Goal: Transaction & Acquisition: Subscribe to service/newsletter

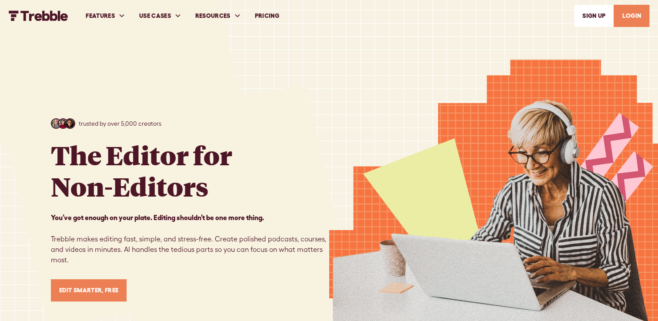
click at [104, 290] on link "Edit Smarter, Free" at bounding box center [89, 290] width 76 height 22
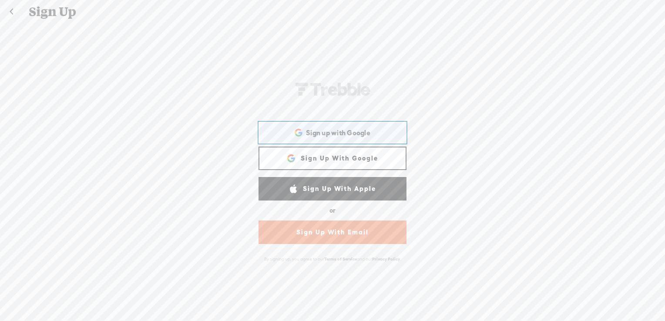
click at [355, 137] on span "Sign up with Google" at bounding box center [338, 132] width 64 height 9
click at [335, 165] on link "Sign Up With Google" at bounding box center [332, 158] width 148 height 23
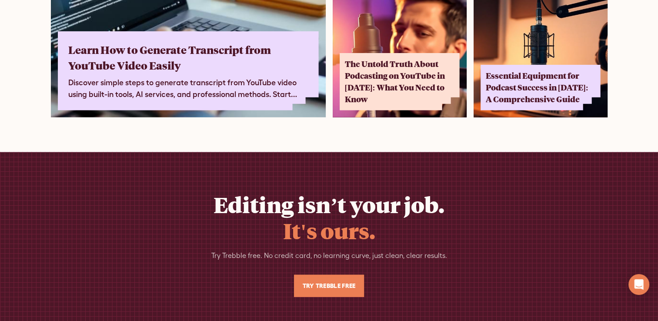
scroll to position [5525, 0]
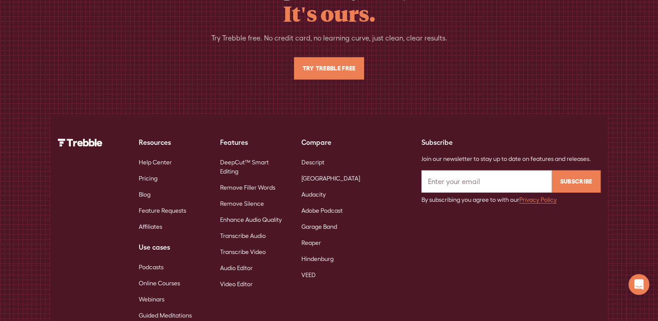
click at [357, 64] on link "Try Trebble Free" at bounding box center [329, 68] width 70 height 22
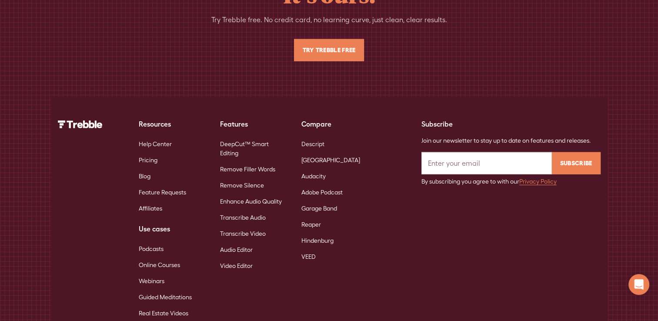
scroll to position [0, 0]
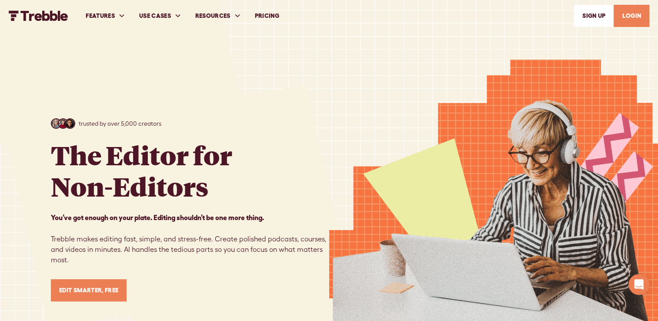
click at [277, 15] on link "PRICING" at bounding box center [267, 16] width 38 height 30
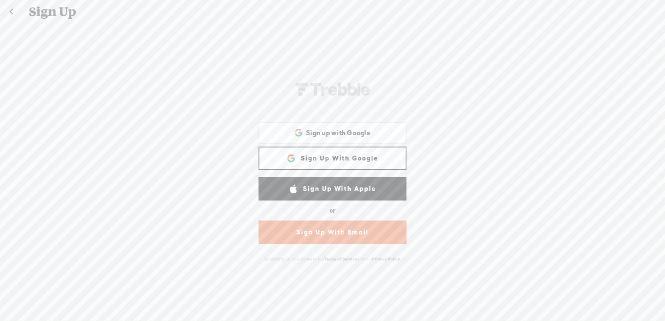
click at [366, 231] on link "Sign Up With Email" at bounding box center [332, 232] width 148 height 23
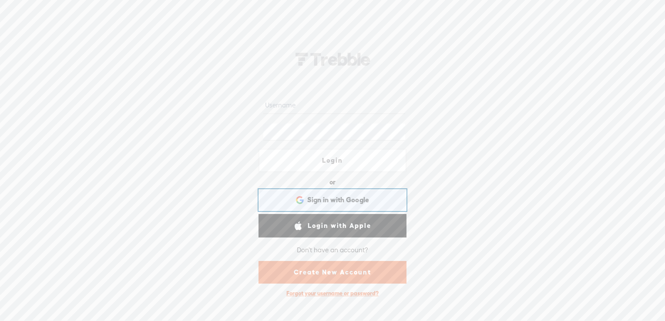
click at [347, 201] on span "Sign in with Google" at bounding box center [338, 199] width 62 height 9
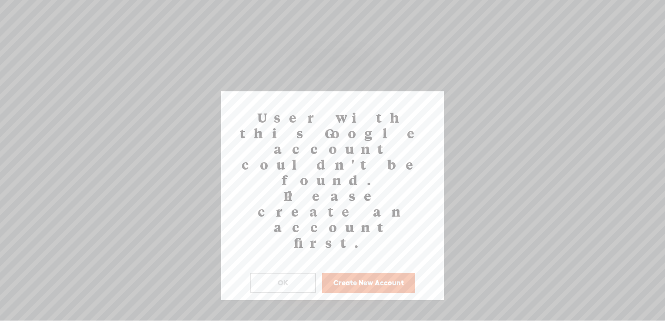
click at [348, 273] on button "Create New Account" at bounding box center [368, 283] width 93 height 20
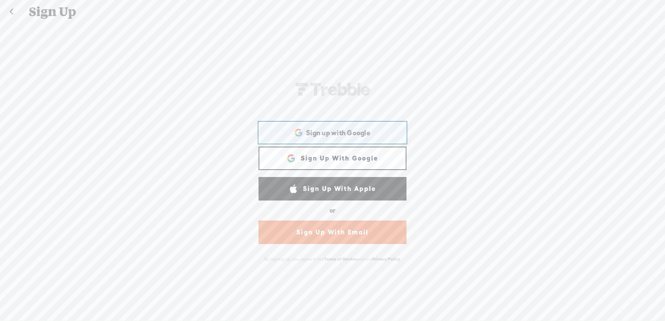
click at [349, 137] on span "Sign up with Google" at bounding box center [338, 132] width 64 height 9
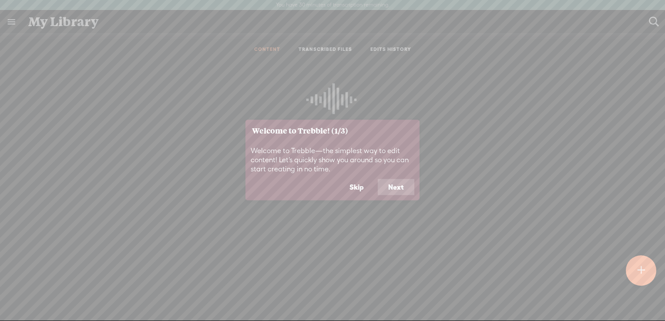
click at [388, 183] on button "Next" at bounding box center [396, 187] width 37 height 17
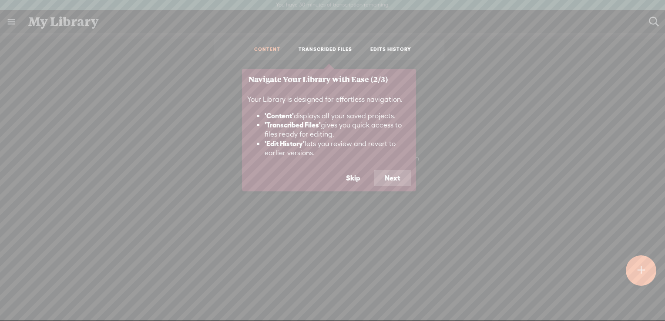
click at [384, 166] on div "Your Library is designed for effortless navigation. 'Content' displays all your…" at bounding box center [329, 130] width 174 height 80
click at [395, 170] on button "Next" at bounding box center [392, 178] width 37 height 17
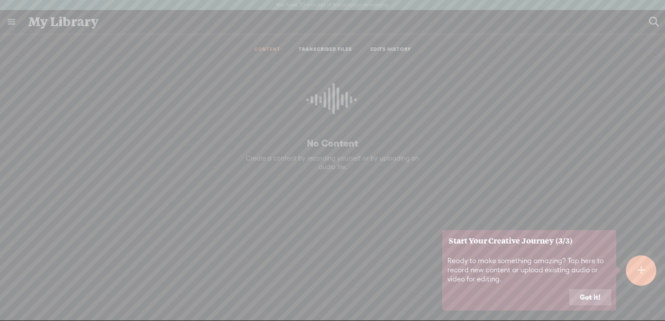
click at [596, 295] on button "Got it!" at bounding box center [590, 297] width 42 height 17
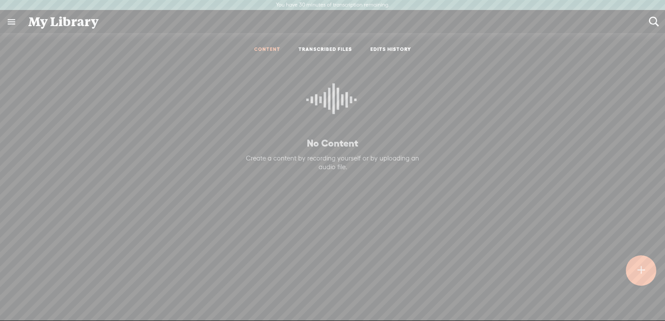
click at [14, 18] on link at bounding box center [11, 21] width 23 height 23
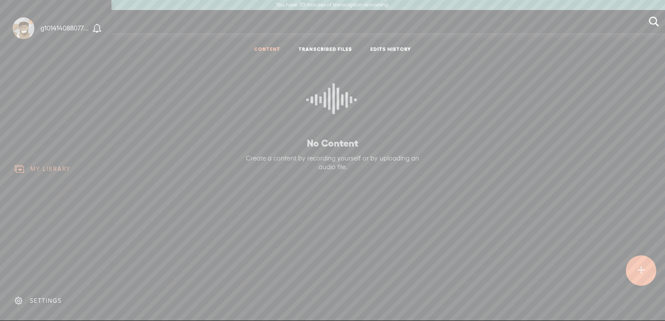
click at [519, 171] on body "You have 30 minutes of transcription remaining. Upgrade to increase your limit …" at bounding box center [332, 160] width 665 height 321
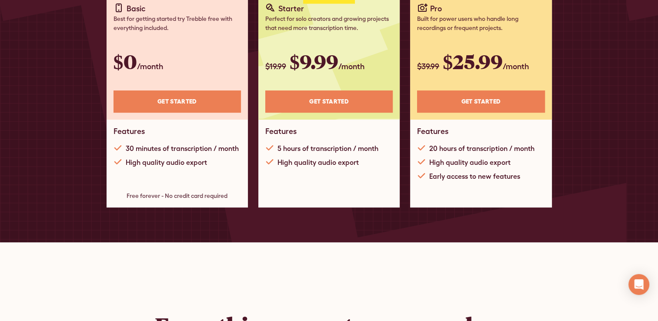
scroll to position [131, 0]
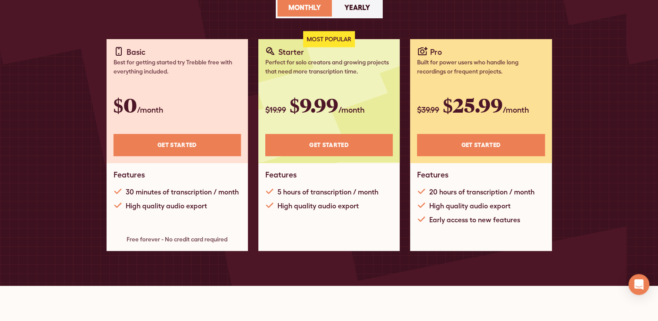
click at [177, 147] on link "Get STARTED" at bounding box center [177, 145] width 127 height 22
